Goal: Communication & Community: Answer question/provide support

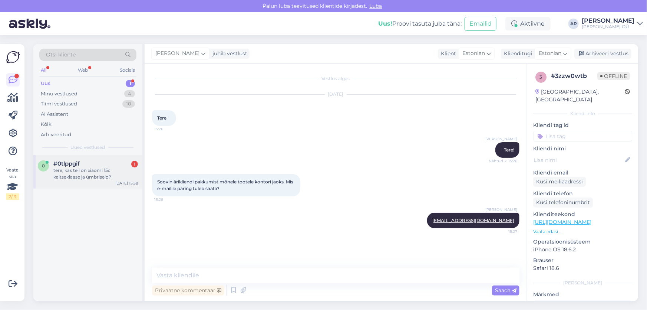
click at [85, 169] on div "tere, kas teil on xiaomi 15c kaitseklaase ja ümbriseid?" at bounding box center [95, 173] width 85 height 13
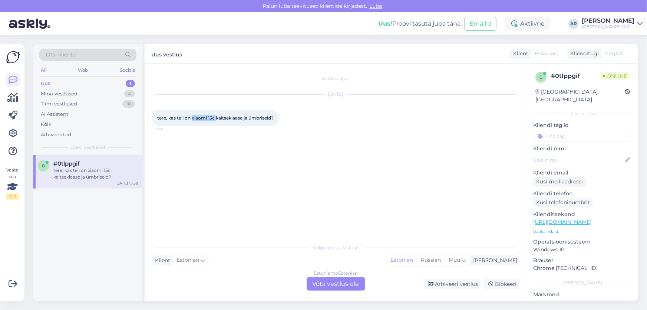
drag, startPoint x: 216, startPoint y: 117, endPoint x: 193, endPoint y: 118, distance: 22.3
click at [193, 118] on span "tere, kas teil on xiaomi 15c kaitseklaase ja ümbriseid?" at bounding box center [215, 118] width 117 height 6
copy span "xiaomi 15c"
click at [337, 294] on div "Vestlus algas Sep 24 2025 tere, kas teil on xiaomi 15c kaitseklaase ja ümbrisei…" at bounding box center [336, 181] width 383 height 237
click at [336, 278] on div "Estonian to Estonian Võta vestlus üle" at bounding box center [336, 283] width 59 height 13
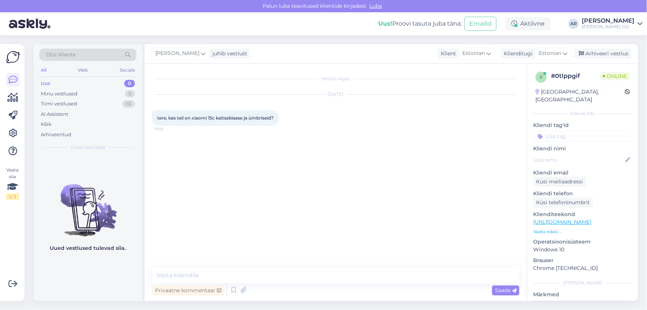
click at [296, 266] on div "Vestlus algas Sep 24 2025 tere, kas teil on xiaomi 15c kaitseklaase ja ümbrisei…" at bounding box center [336, 181] width 383 height 237
click at [329, 275] on textarea at bounding box center [336, 276] width 368 height 16
type textarea "Tere! Kahjuks ei ole"
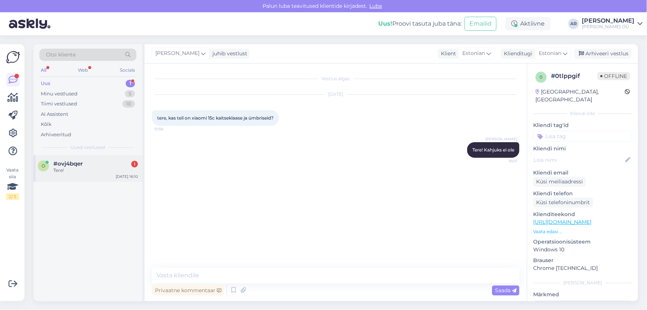
click at [76, 173] on div "Tere!" at bounding box center [95, 170] width 85 height 7
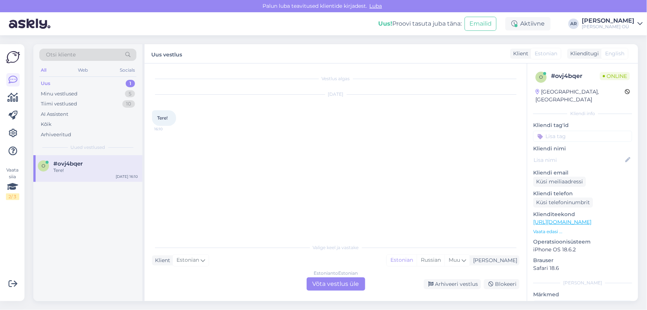
click at [319, 286] on div "Estonian to Estonian Võta vestlus üle" at bounding box center [336, 283] width 59 height 13
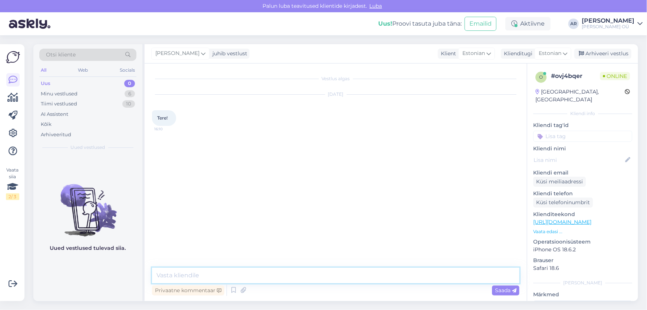
click at [252, 274] on textarea at bounding box center [336, 276] width 368 height 16
type textarea "Е"
type textarea "Tere!"
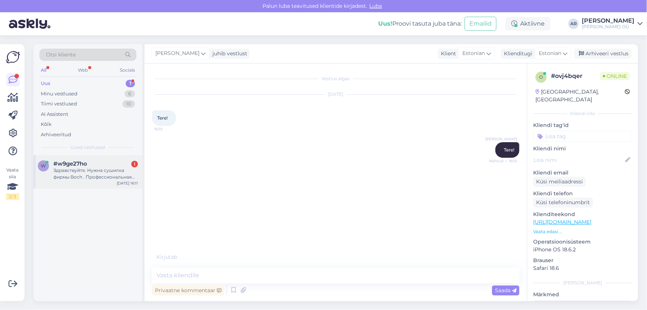
click at [91, 178] on div "Здравствуйте. Нужна сушилка фирмы Boch . Профессиональная или очень хорошая" at bounding box center [95, 173] width 85 height 13
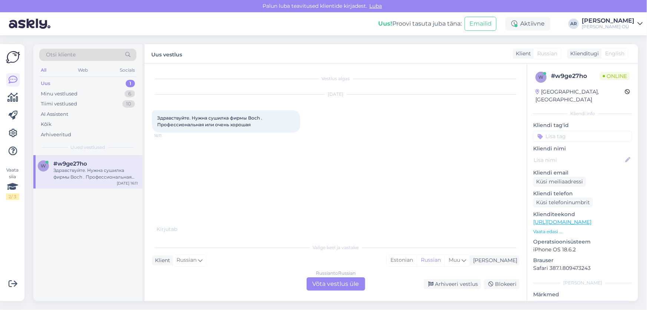
click at [584, 218] on p "https://onoff.ee/et/215-kuivatid?resultsPerPage=75" at bounding box center [583, 222] width 99 height 8
click at [582, 219] on link "https://onoff.ee/et/215-kuivatid?resultsPerPage=75" at bounding box center [563, 222] width 58 height 7
click at [353, 292] on div "Vestlus algas Sep 24 2025 Здравствуйте. Нужна сушилка фирмы Boch . Профессионал…" at bounding box center [336, 181] width 383 height 237
click at [349, 284] on div "Russian to Russian Võta vestlus üle" at bounding box center [336, 283] width 59 height 13
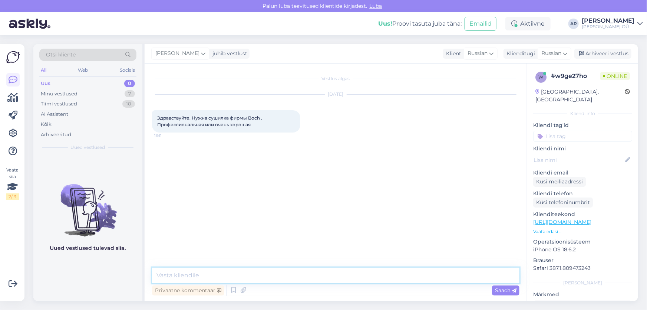
click at [289, 270] on textarea at bounding box center [336, 276] width 368 height 16
paste textarea "https://onoff.ee/et/kuivatid/120836-bosch-wqb246dasn-251090956-4242005523771.ht…"
type textarea "Здравствуйте, https://onoff.ee/et/kuivatid/120836-bosch-wqb246dasn-251090956-42…"
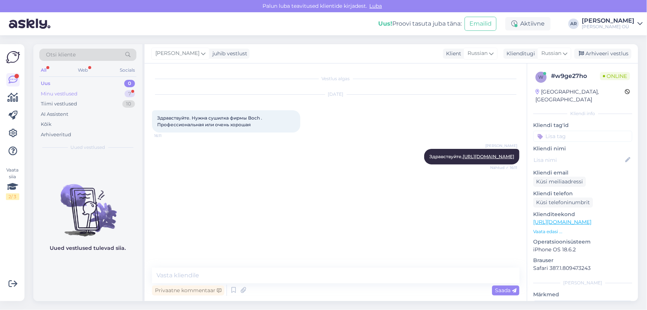
click at [93, 93] on div "Minu vestlused 7" at bounding box center [87, 94] width 97 height 10
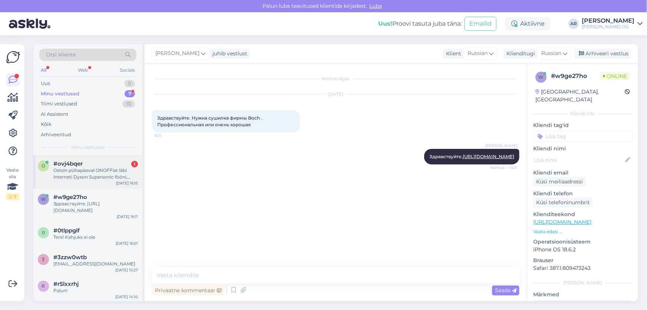
click at [107, 174] on div "Ostsin pühapäeval ONOFFist läbi interneti Dyson Supersonic fööni, hetkel sama t…" at bounding box center [95, 173] width 85 height 13
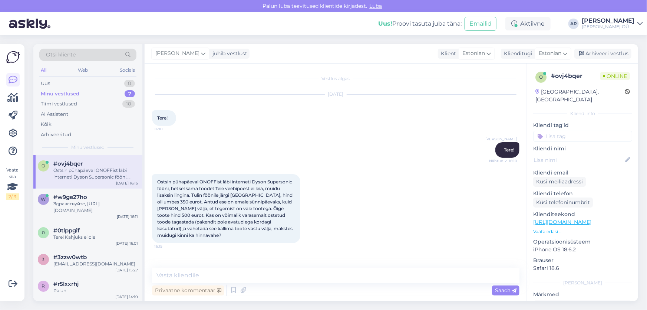
click at [580, 219] on link "https://onoff.ee/en/100-foonid-ja-koolutajad?order=product.price.desc" at bounding box center [563, 222] width 58 height 7
drag, startPoint x: 224, startPoint y: 181, endPoint x: 234, endPoint y: 190, distance: 12.4
click at [234, 190] on span "Ostsin pühapäeval ONOFFist läbi interneti Dyson Supersonic fööni, hetkel sama t…" at bounding box center [225, 208] width 137 height 59
click at [242, 191] on div "Ostsin pühapäeval ONOFFist läbi interneti Dyson Supersonic fööni, hetkel sama t…" at bounding box center [226, 208] width 148 height 69
drag, startPoint x: 249, startPoint y: 185, endPoint x: 260, endPoint y: 204, distance: 22.3
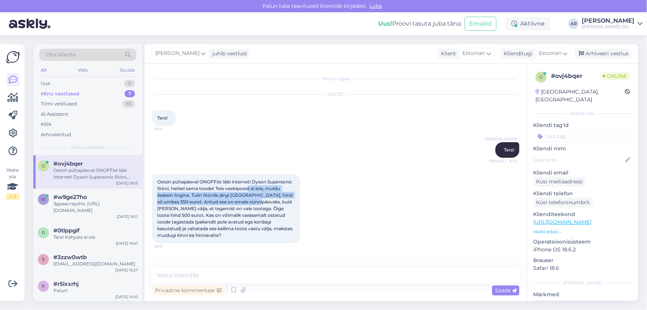
click at [260, 204] on div "Ostsin pühapäeval ONOFFist läbi interneti Dyson Supersonic fööni, hetkel sama t…" at bounding box center [226, 208] width 148 height 69
click at [223, 198] on div "Ostsin pühapäeval ONOFFist läbi interneti Dyson Supersonic fööni, hetkel sama t…" at bounding box center [226, 208] width 148 height 69
click at [227, 189] on span "Ostsin pühapäeval ONOFFist läbi interneti Dyson Supersonic fööni, hetkel sama t…" at bounding box center [225, 208] width 137 height 59
click at [281, 191] on div "Ostsin pühapäeval ONOFFist läbi interneti Dyson Supersonic fööni, hetkel sama t…" at bounding box center [226, 208] width 148 height 69
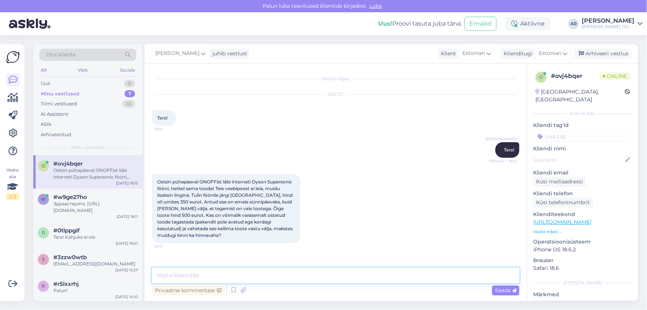
click at [246, 270] on textarea at bounding box center [336, 276] width 368 height 16
drag, startPoint x: 265, startPoint y: 197, endPoint x: 267, endPoint y: 201, distance: 4.6
click at [267, 201] on span "Ostsin pühapäeval ONOFFist läbi interneti Dyson Supersonic fööni, hetkel sama t…" at bounding box center [225, 208] width 137 height 59
click at [271, 207] on span "Ostsin pühapäeval ONOFFist läbi interneti Dyson Supersonic fööni, hetkel sama t…" at bounding box center [225, 208] width 137 height 59
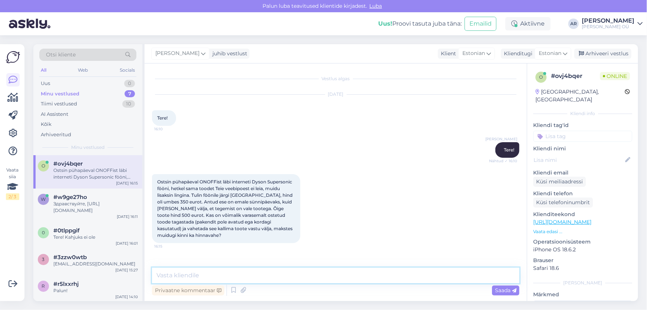
click at [252, 269] on textarea at bounding box center [336, 276] width 368 height 16
type textarea "k"
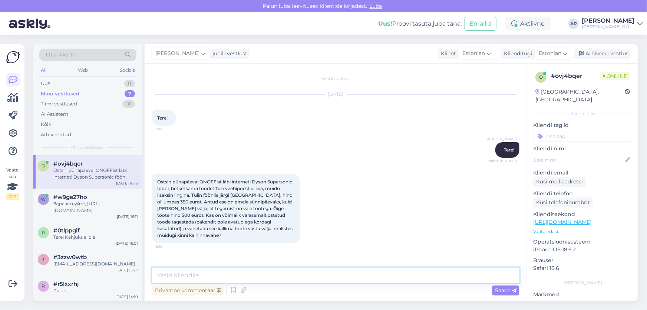
type textarea "k"
type textarea "Kui toode ei ole kasutatud ega pakend avamata, siis jah saab tagastada"
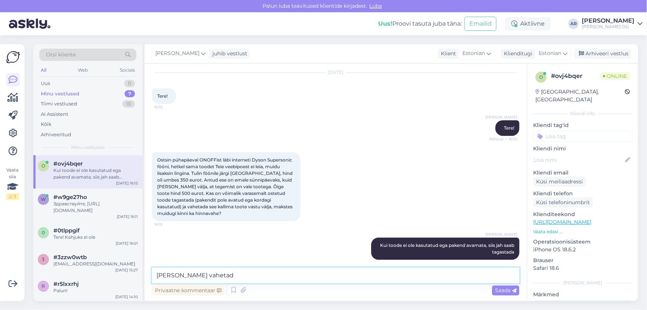
type textarea "ja ümber vahetada"
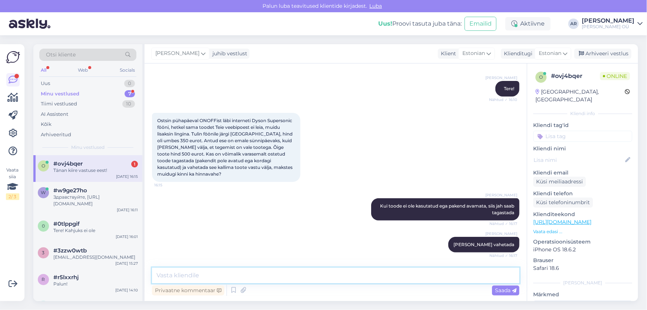
scroll to position [85, 0]
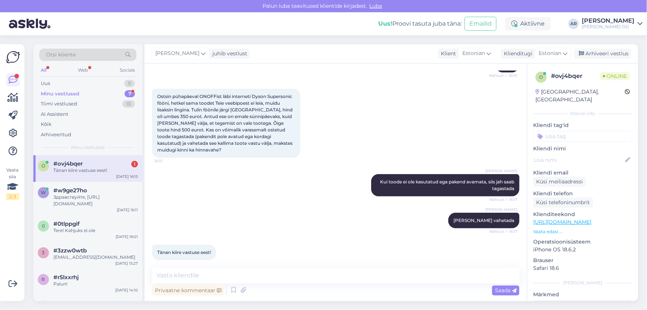
click at [223, 266] on div "Vestlus algas Sep 24 2025 Tere! 16:10 Anna Ryndina Tere! Nähtud ✓ 16:10 Ostsin …" at bounding box center [336, 181] width 383 height 237
click at [217, 277] on textarea at bounding box center [336, 276] width 368 height 16
type textarea "Palun!"
